Goal: Transaction & Acquisition: Purchase product/service

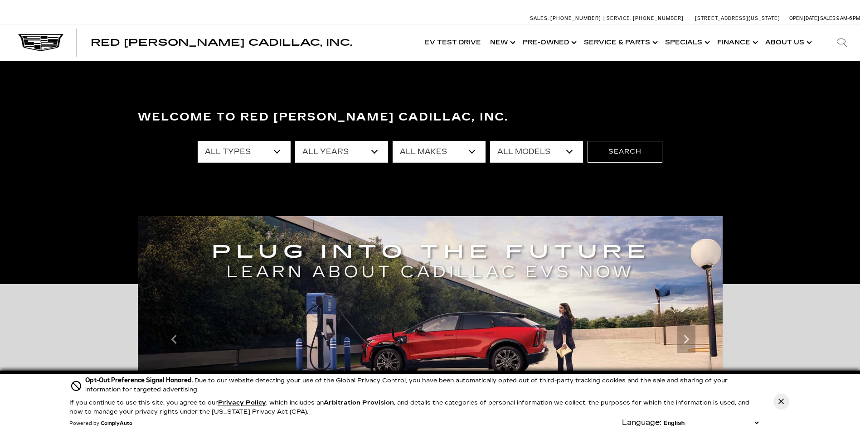
click at [277, 152] on select "All Types New Used Certified Used Demo" at bounding box center [244, 152] width 93 height 22
select select "New"
click at [198, 141] on select "All Types New Used Certified Used Demo" at bounding box center [244, 152] width 93 height 22
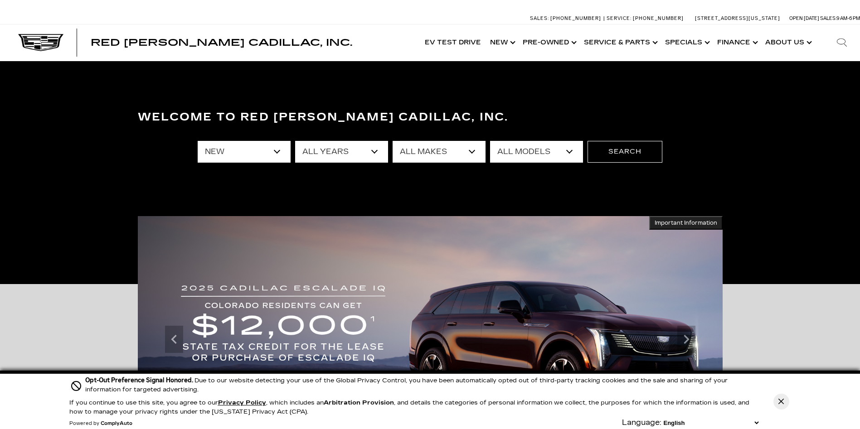
click at [469, 151] on select "All Makes Cadillac" at bounding box center [438, 152] width 93 height 22
select select "Cadillac"
click at [392, 141] on select "All Makes Cadillac" at bounding box center [438, 152] width 93 height 22
click at [569, 151] on select "All Models CT4 Escalade Escalade ESV ESCALADE IQ ESCALADE IQL LYRIQ OPTIQ VISTI…" at bounding box center [536, 152] width 93 height 22
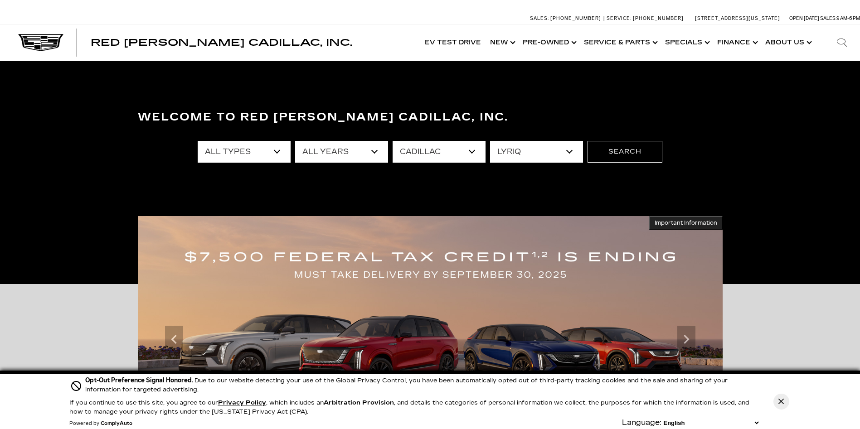
click at [490, 141] on select "All Models CT4 Escalade Escalade ESV ESCALADE IQ ESCALADE IQL LYRIQ OPTIQ VISTI…" at bounding box center [536, 152] width 93 height 22
click at [571, 153] on select "All Models CT4 Escalade Escalade ESV ESCALADE IQ ESCALADE IQL LYRIQ OPTIQ VISTI…" at bounding box center [536, 152] width 93 height 22
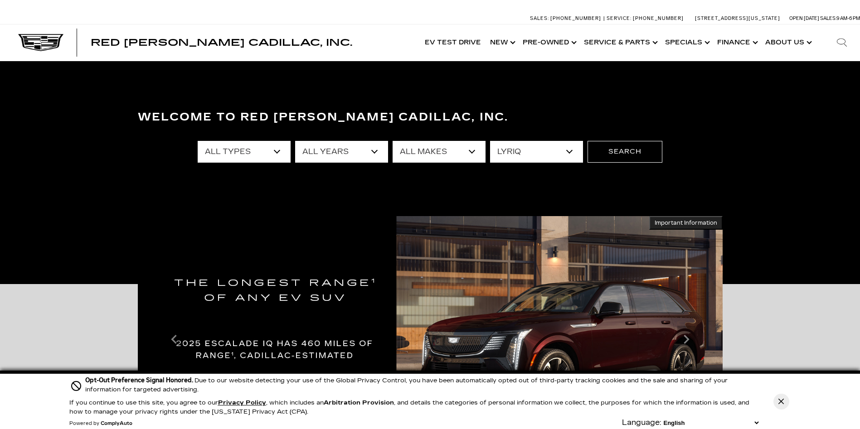
select select "OPTIQ"
click at [490, 141] on select "All Models CT4 Escalade Escalade ESV ESCALADE IQ ESCALADE IQL LYRIQ OPTIQ VISTI…" at bounding box center [536, 152] width 93 height 22
click at [602, 156] on button "Search" at bounding box center [624, 152] width 75 height 22
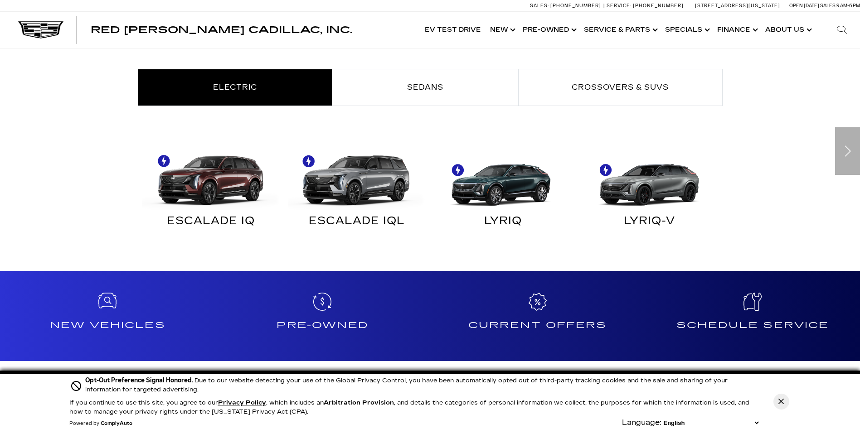
scroll to position [544, 0]
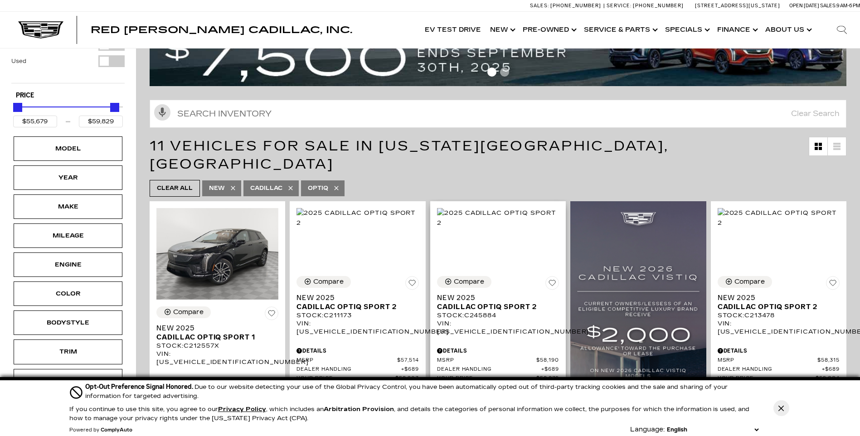
scroll to position [136, 0]
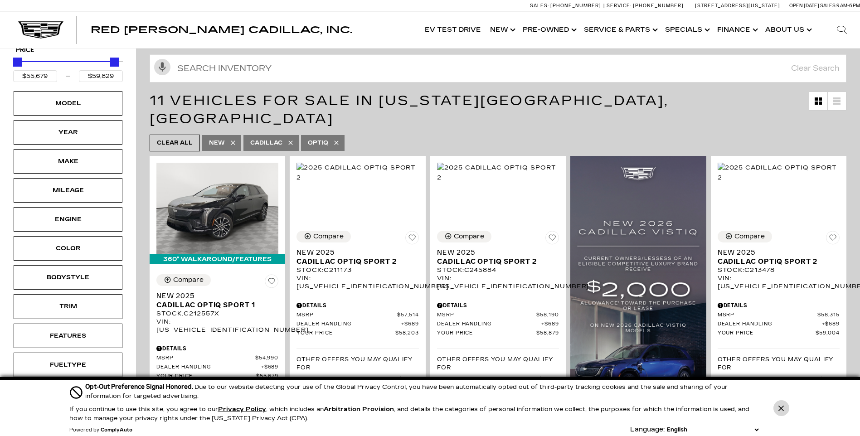
click at [786, 409] on button "Close Button" at bounding box center [781, 408] width 16 height 16
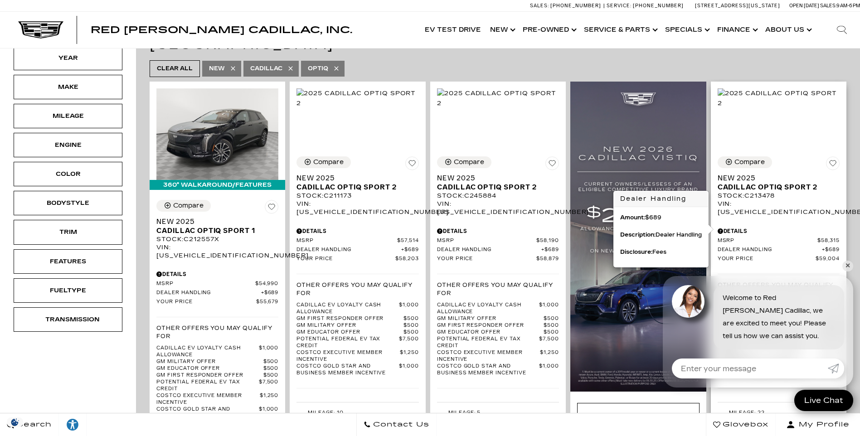
scroll to position [227, 0]
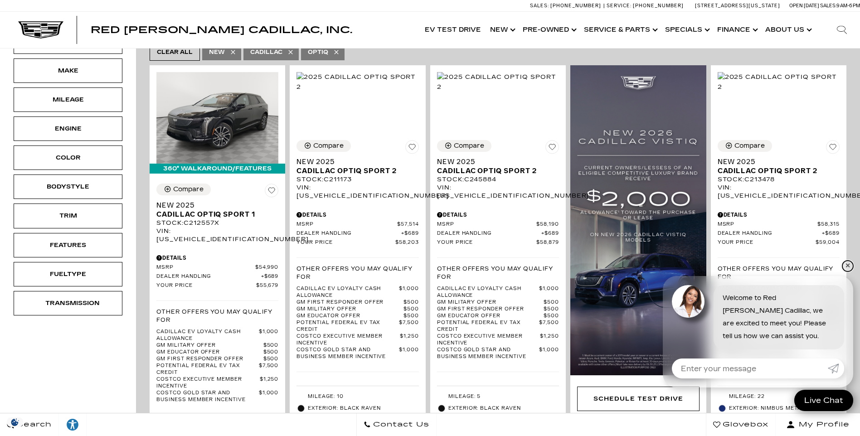
click at [849, 265] on link "✕" at bounding box center [847, 266] width 11 height 11
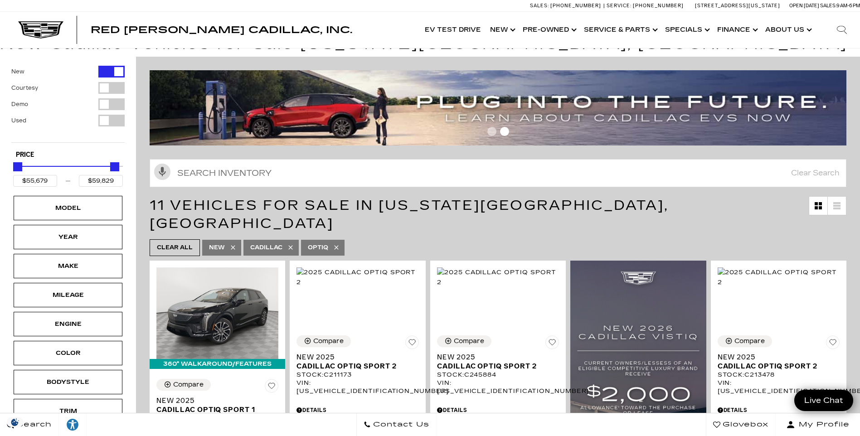
scroll to position [0, 0]
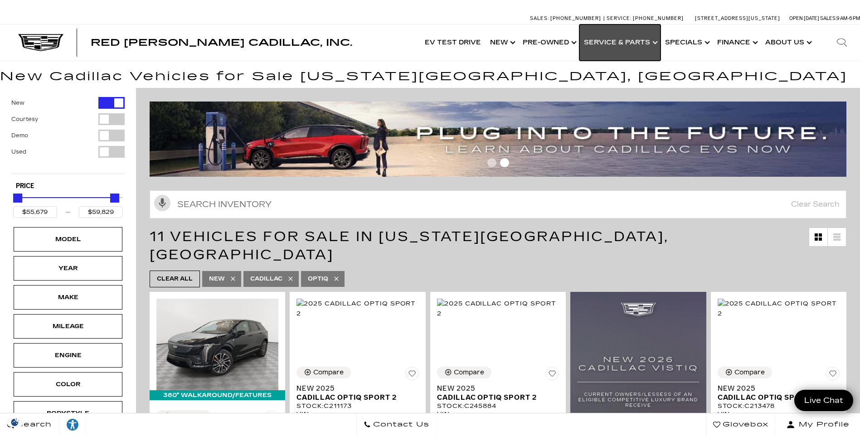
click at [651, 48] on link "Show Service & Parts" at bounding box center [619, 42] width 81 height 36
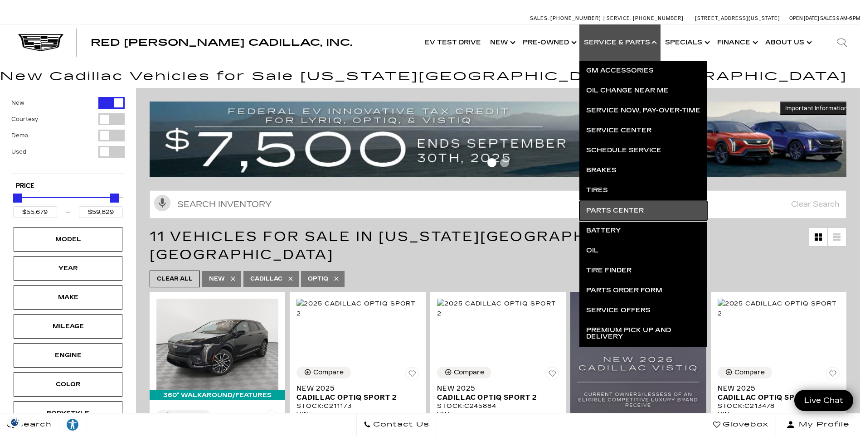
click at [611, 208] on link "Parts Center" at bounding box center [643, 211] width 128 height 20
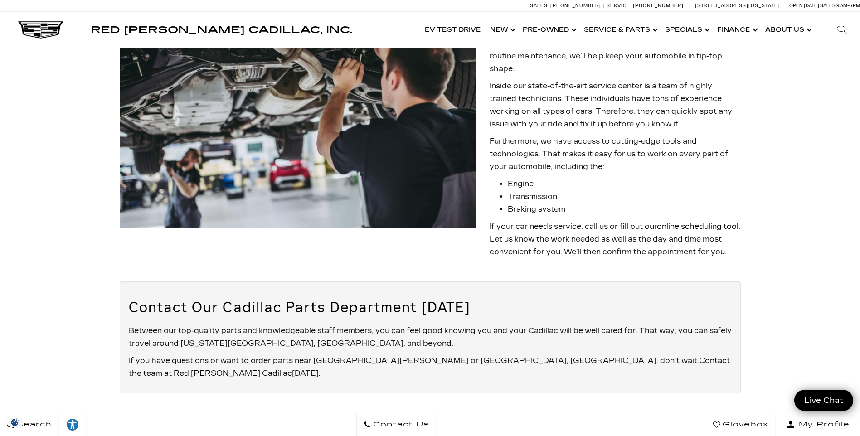
scroll to position [1379, 0]
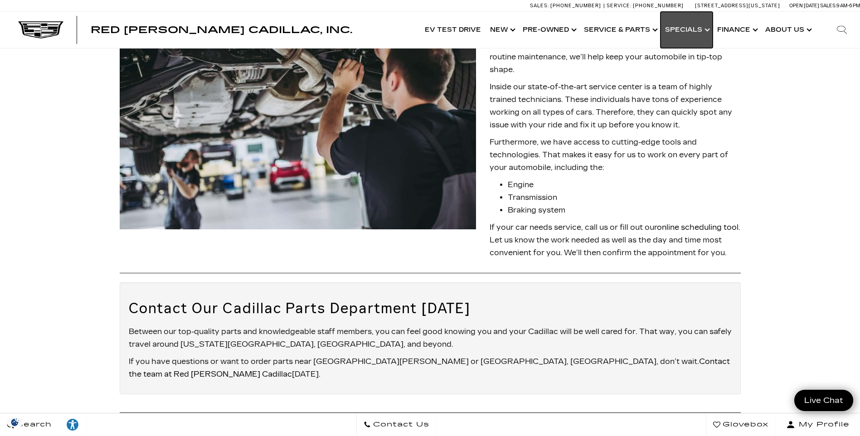
click at [699, 34] on link "Show Specials" at bounding box center [686, 30] width 52 height 36
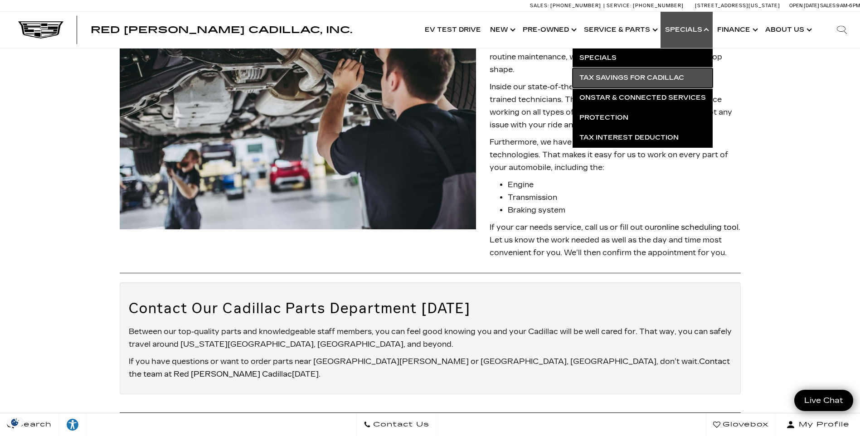
click at [649, 78] on link "Tax Savings for Cadillac" at bounding box center [642, 78] width 140 height 20
